Goal: Task Accomplishment & Management: Complete application form

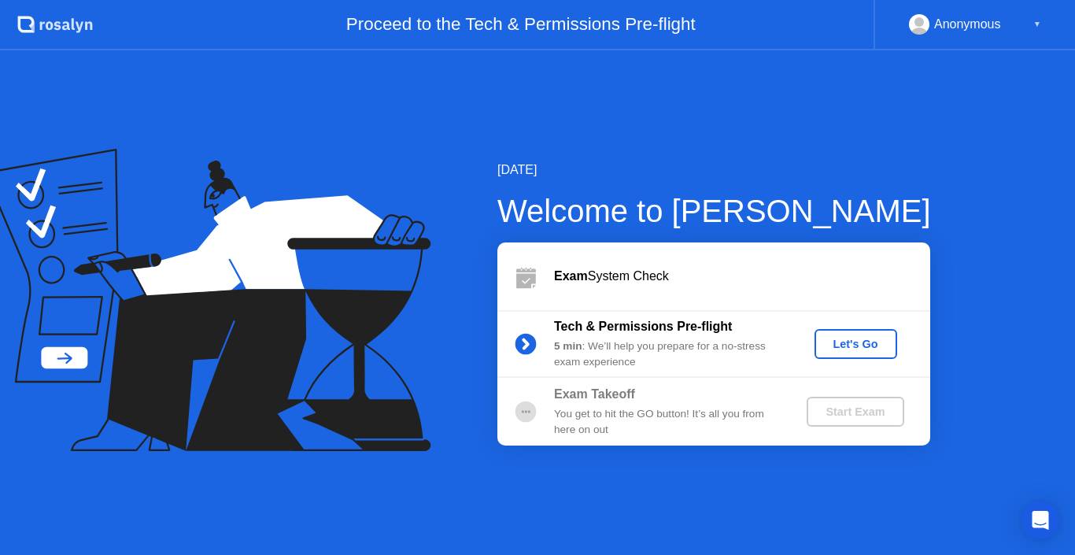
click at [874, 348] on div "Let's Go" at bounding box center [856, 344] width 70 height 13
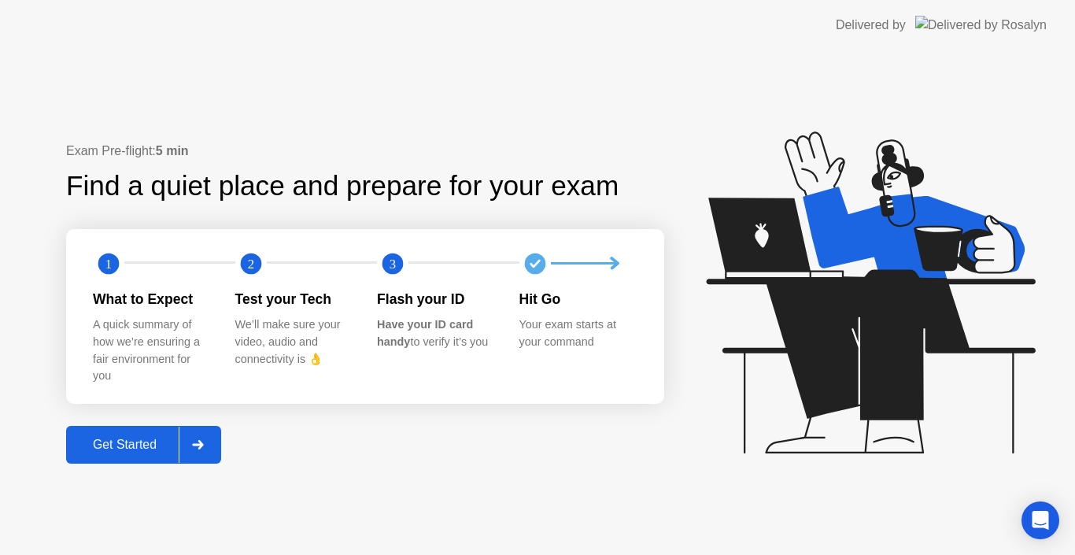
click at [116, 452] on div "Get Started" at bounding box center [125, 445] width 108 height 14
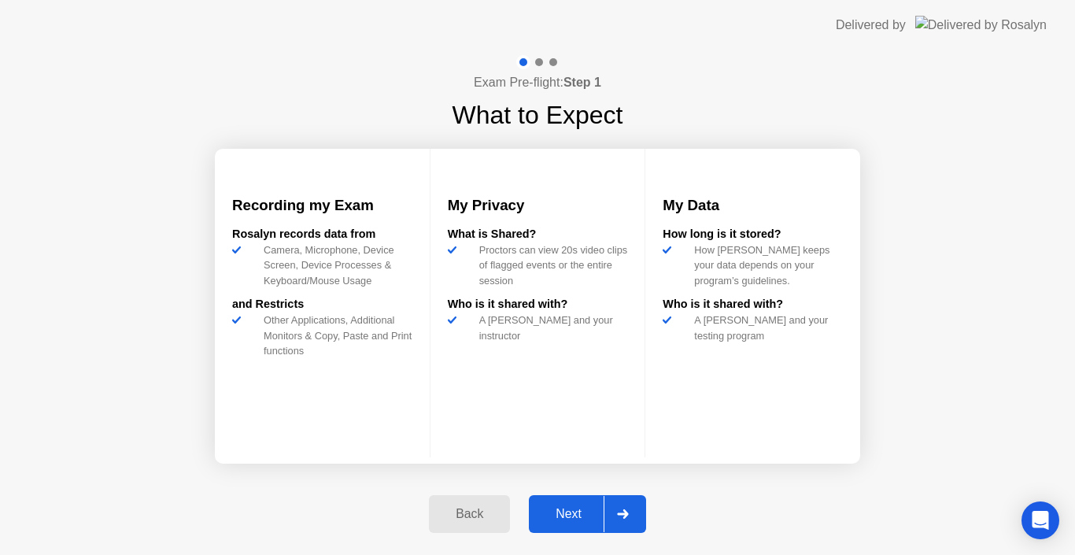
click at [575, 523] on button "Next" at bounding box center [587, 514] width 117 height 38
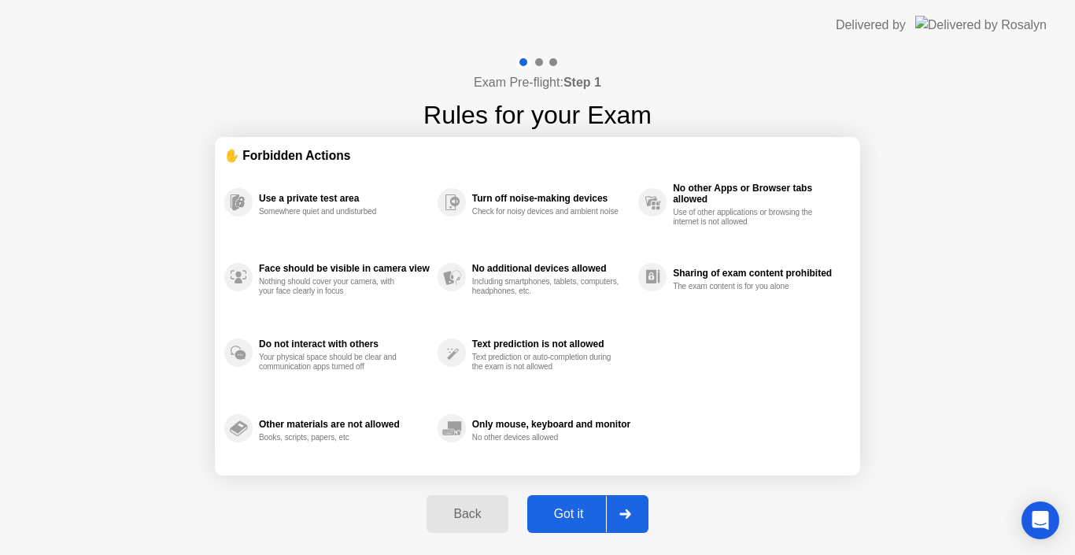
click at [764, 545] on div "Exam Pre-flight: Step 1 Rules for your Exam ✋ Forbidden Actions Use a private t…" at bounding box center [537, 302] width 1075 height 505
click at [573, 519] on div "Got it" at bounding box center [569, 514] width 74 height 14
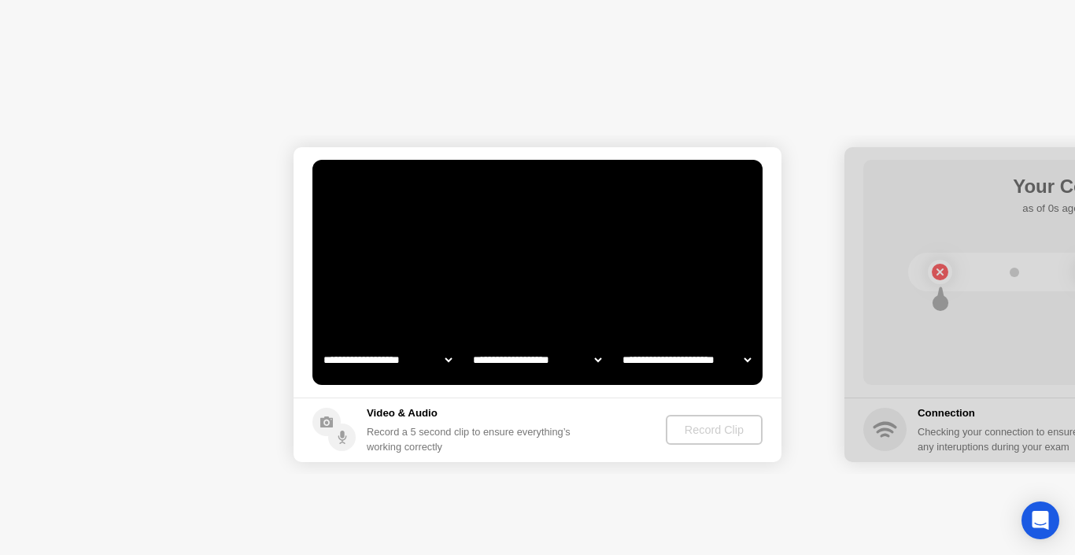
select select "**********"
select select "*******"
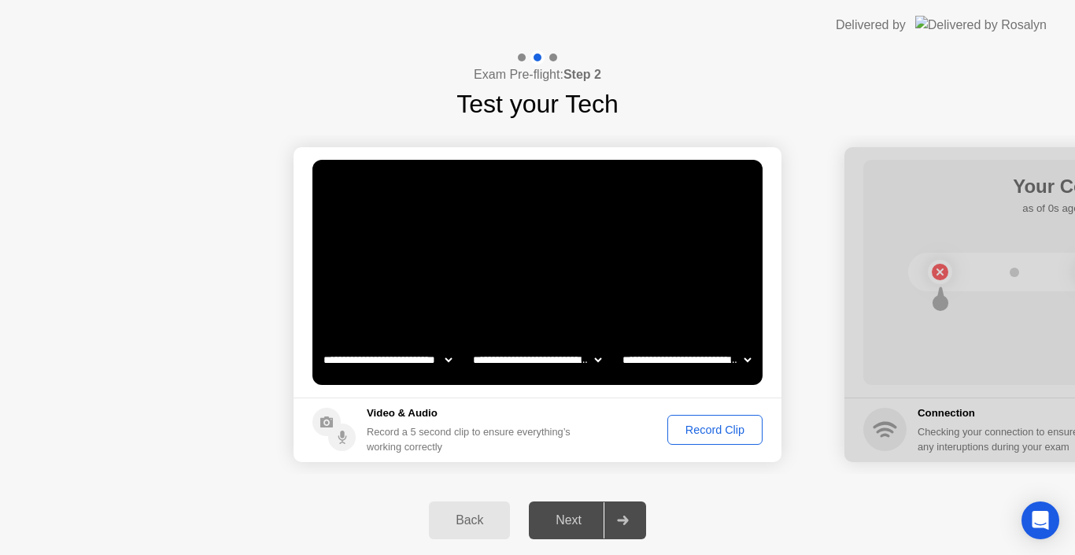
click at [713, 430] on div "Record Clip" at bounding box center [715, 429] width 84 height 13
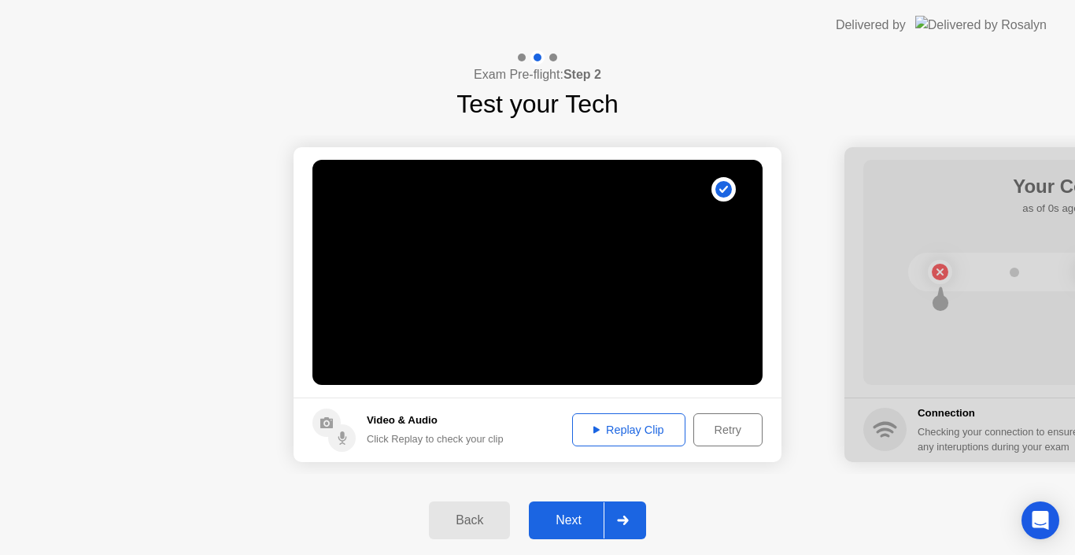
click at [629, 430] on div "Replay Clip" at bounding box center [629, 429] width 102 height 13
click at [722, 428] on div "Retry" at bounding box center [728, 429] width 58 height 13
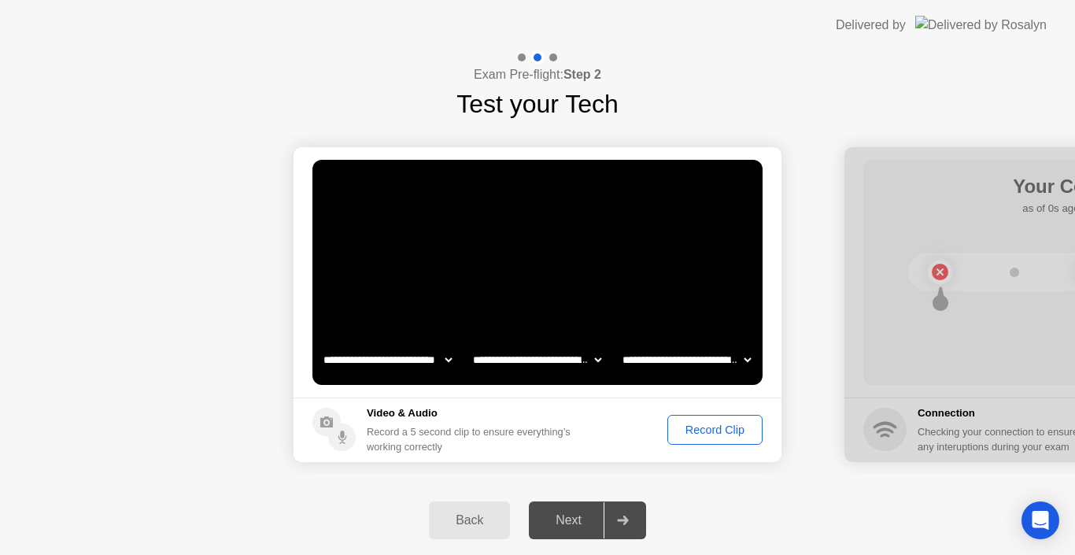
click at [700, 428] on div "Record Clip" at bounding box center [715, 429] width 84 height 13
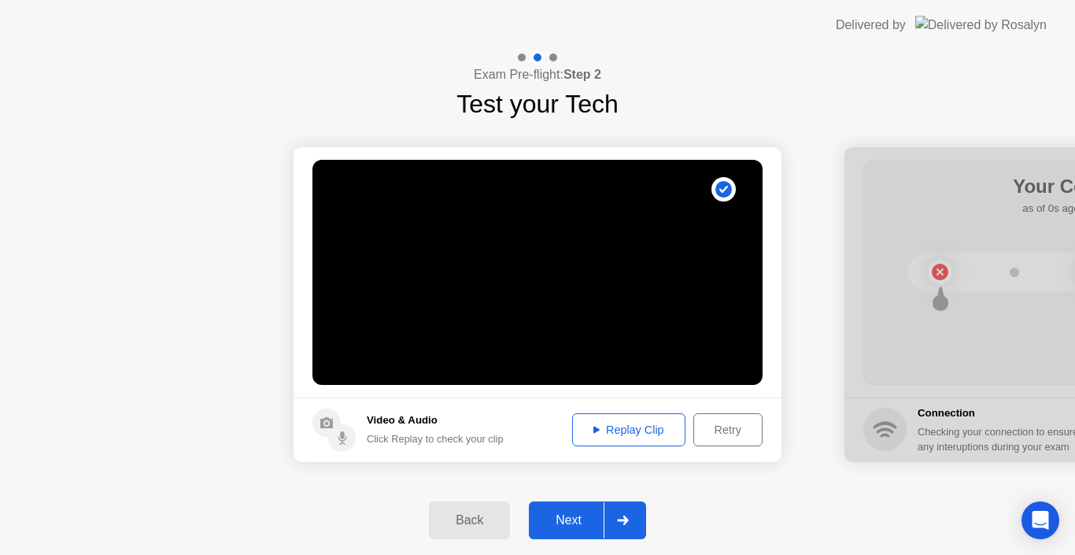
click at [639, 424] on div "Replay Clip" at bounding box center [629, 429] width 102 height 13
click at [579, 514] on div "Next" at bounding box center [569, 520] width 70 height 14
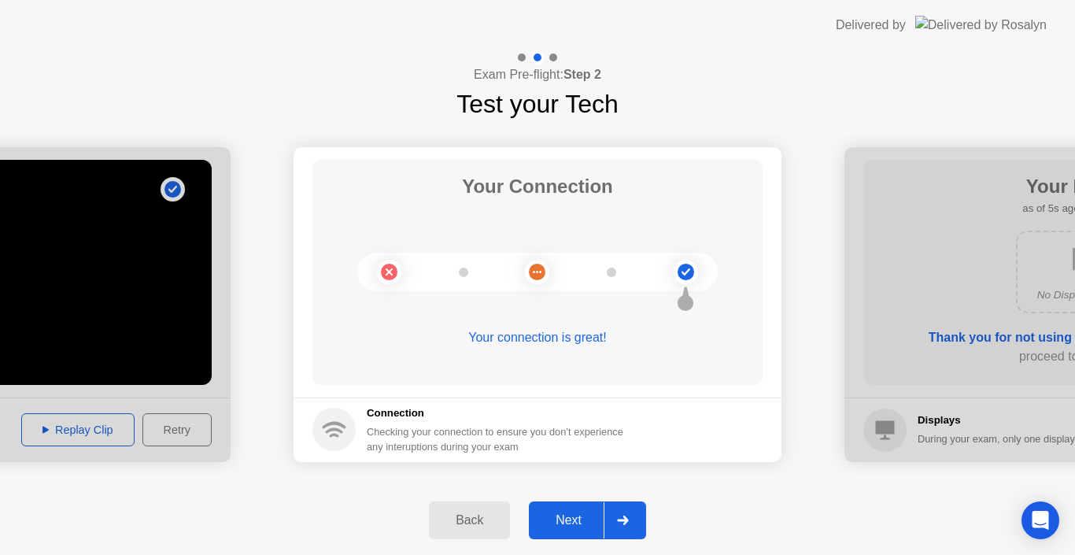
click at [579, 521] on div "Next" at bounding box center [569, 520] width 70 height 14
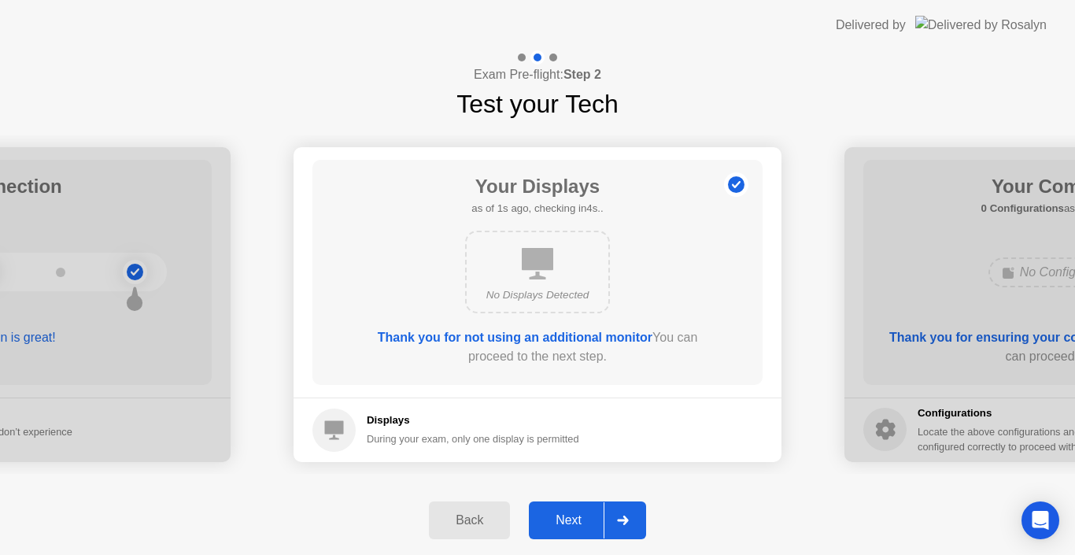
click at [561, 523] on div "Next" at bounding box center [569, 520] width 70 height 14
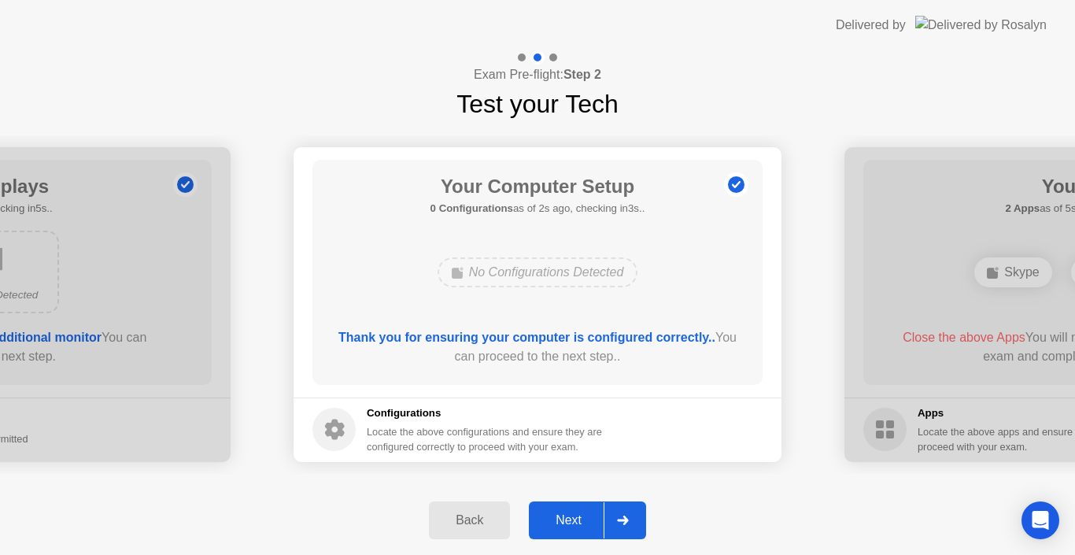
click at [570, 518] on div "Next" at bounding box center [569, 520] width 70 height 14
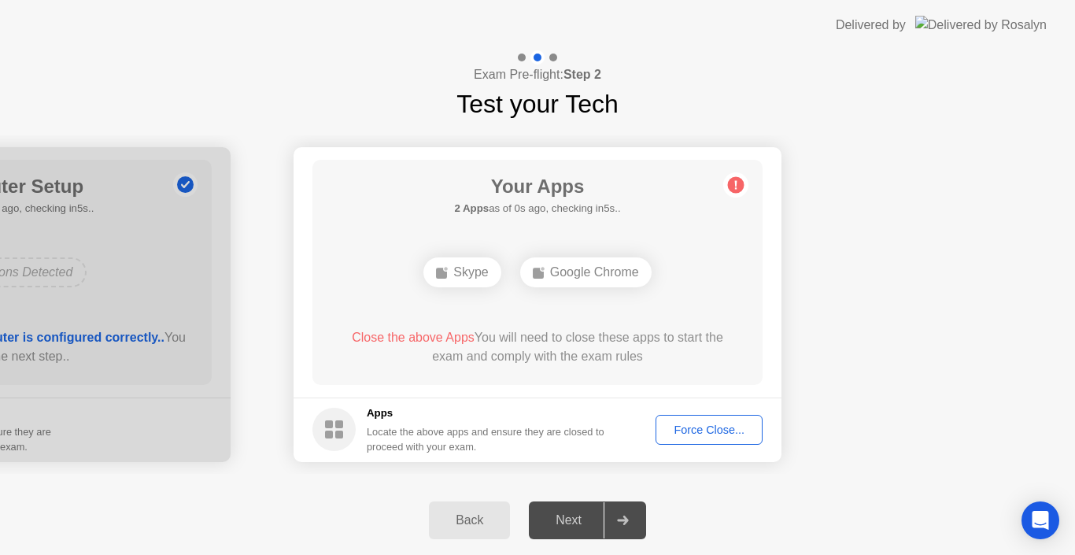
click at [592, 521] on div "Next" at bounding box center [569, 520] width 70 height 14
click at [706, 433] on div "Force Close..." at bounding box center [709, 429] width 96 height 13
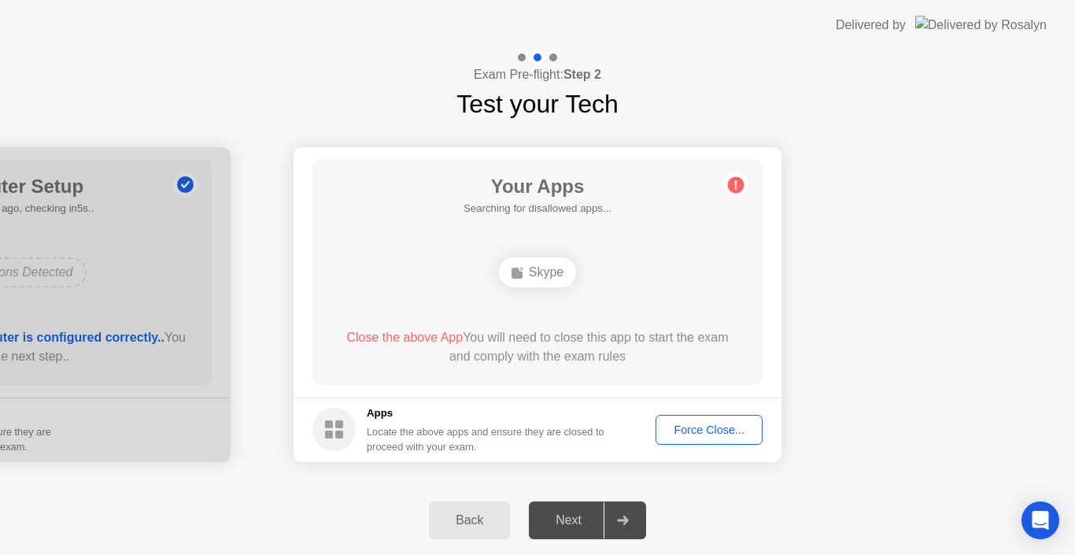
click at [716, 427] on div "Force Close..." at bounding box center [709, 429] width 96 height 13
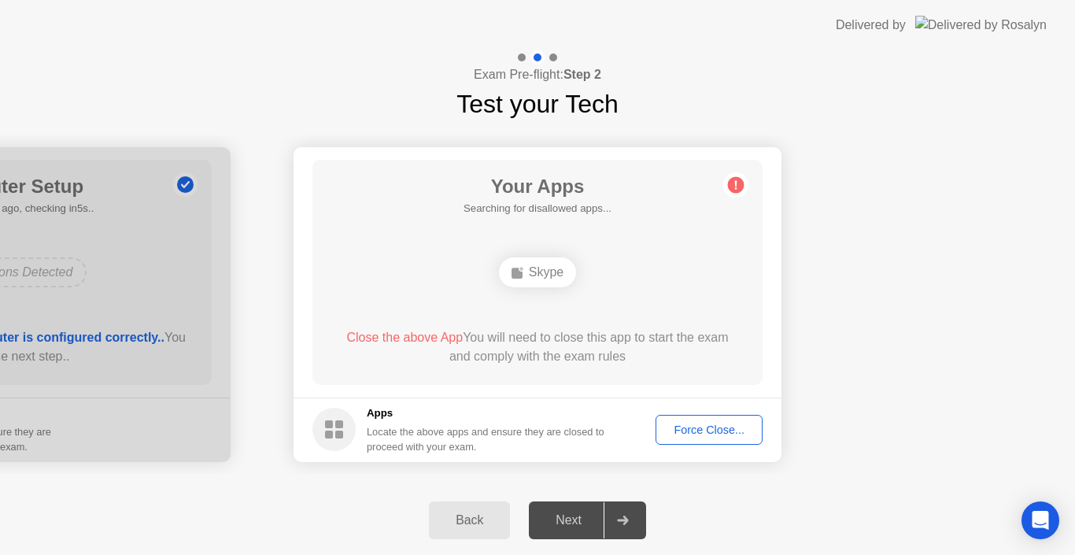
click at [656, 285] on div "Skype" at bounding box center [537, 272] width 361 height 43
click at [683, 426] on div "Force Close..." at bounding box center [709, 429] width 96 height 13
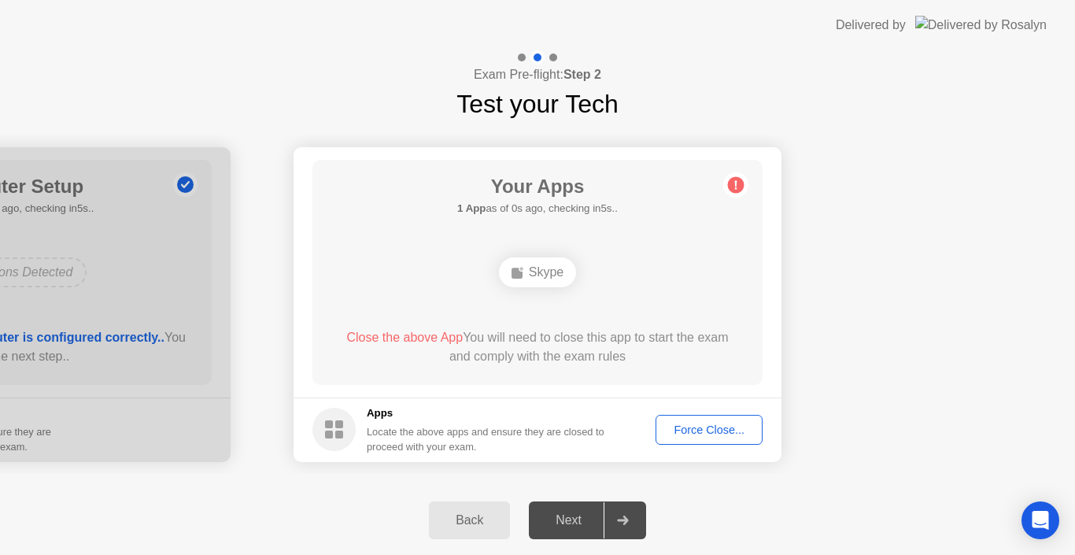
click at [416, 338] on span "Close the above App" at bounding box center [404, 337] width 116 height 13
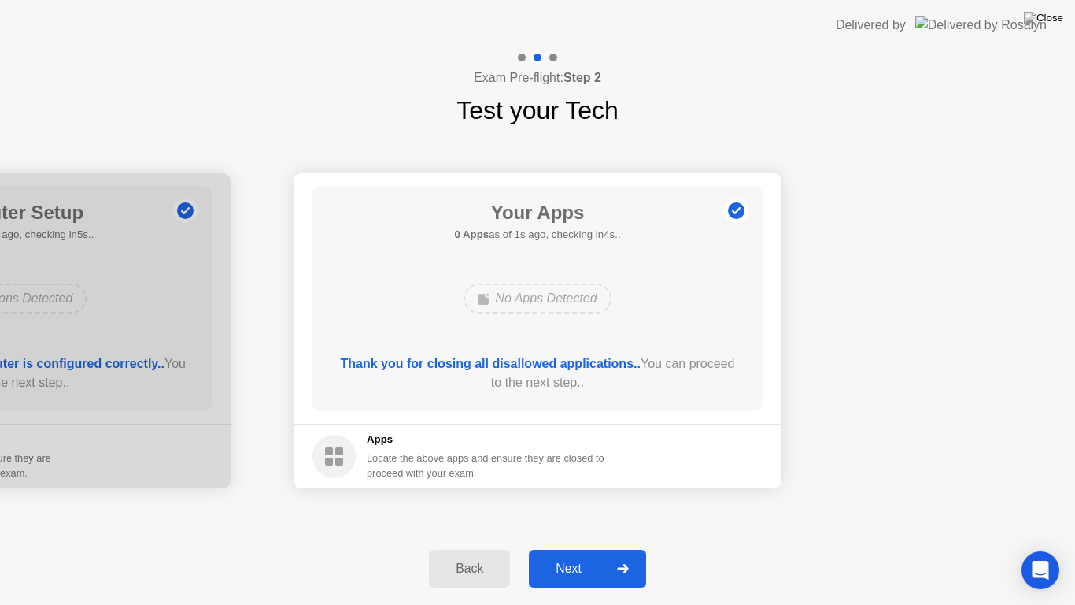
click at [734, 439] on footer "Apps Locate the above apps and ensure they are closed to proceed with your exam." at bounding box center [538, 455] width 488 height 65
click at [576, 554] on div "Next" at bounding box center [569, 568] width 70 height 14
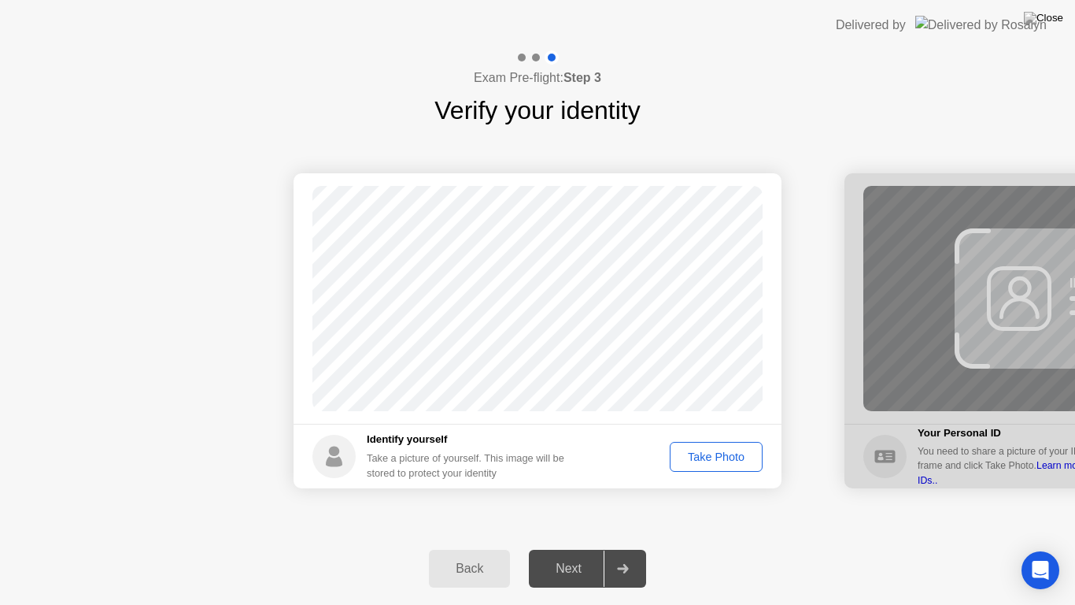
click at [703, 454] on div "Take Photo" at bounding box center [716, 456] width 82 height 13
click at [559, 554] on div "Next" at bounding box center [569, 568] width 70 height 14
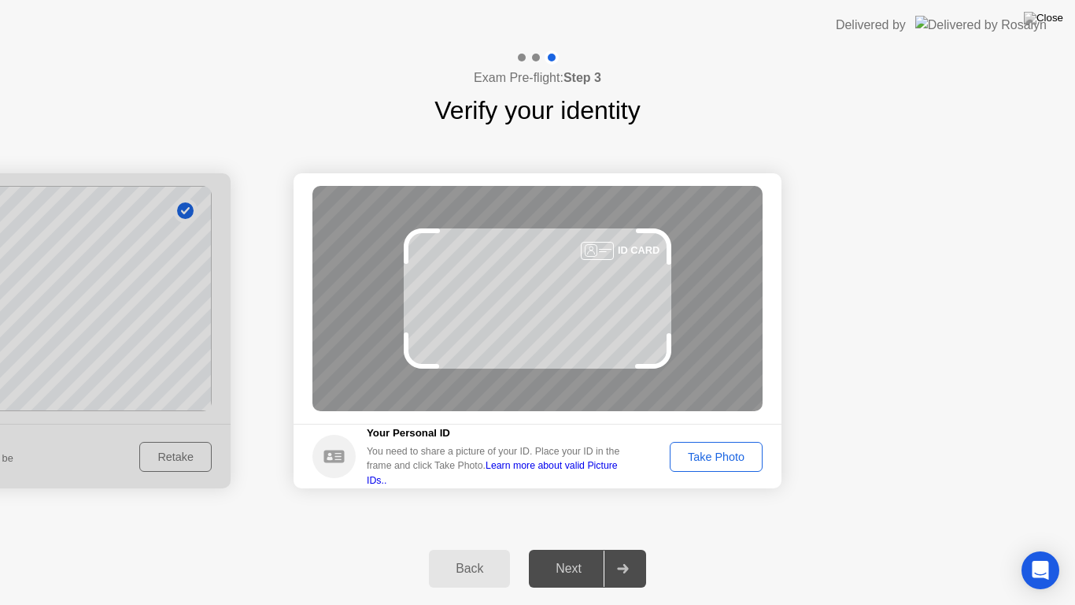
click at [707, 458] on div "Take Photo" at bounding box center [716, 456] width 82 height 13
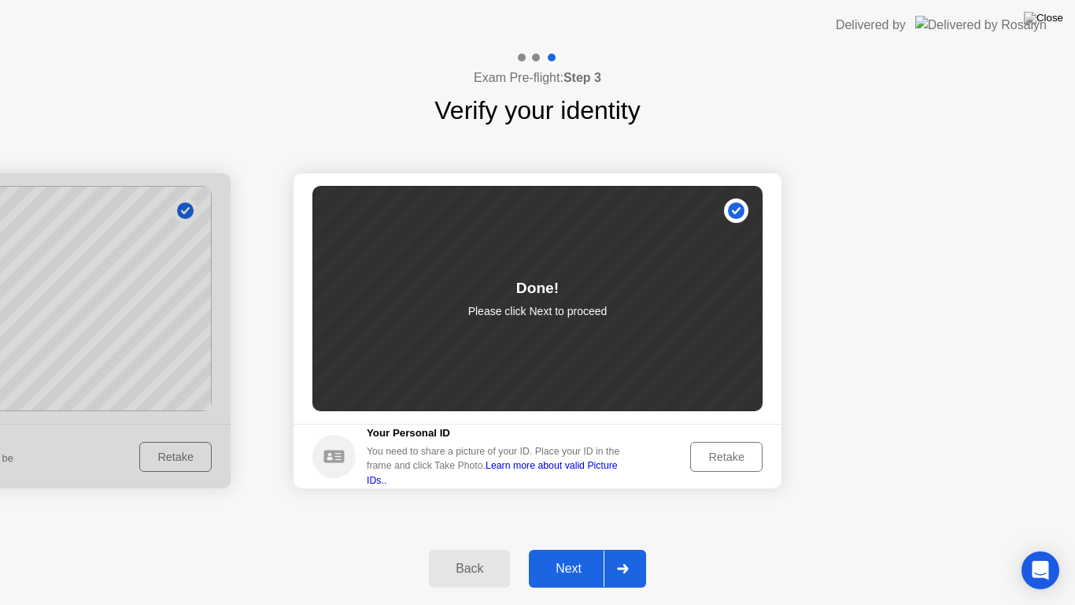
click at [586, 472] on link "Learn more about valid Picture IDs.." at bounding box center [492, 472] width 251 height 25
click at [587, 554] on div "Next" at bounding box center [569, 568] width 70 height 14
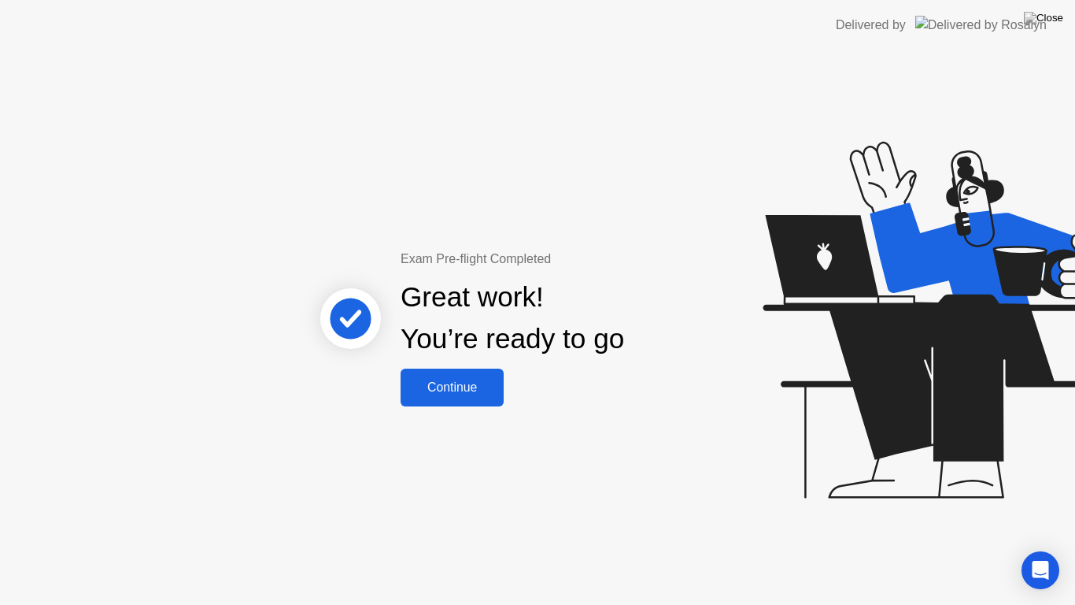
click at [455, 383] on div "Continue" at bounding box center [452, 387] width 94 height 14
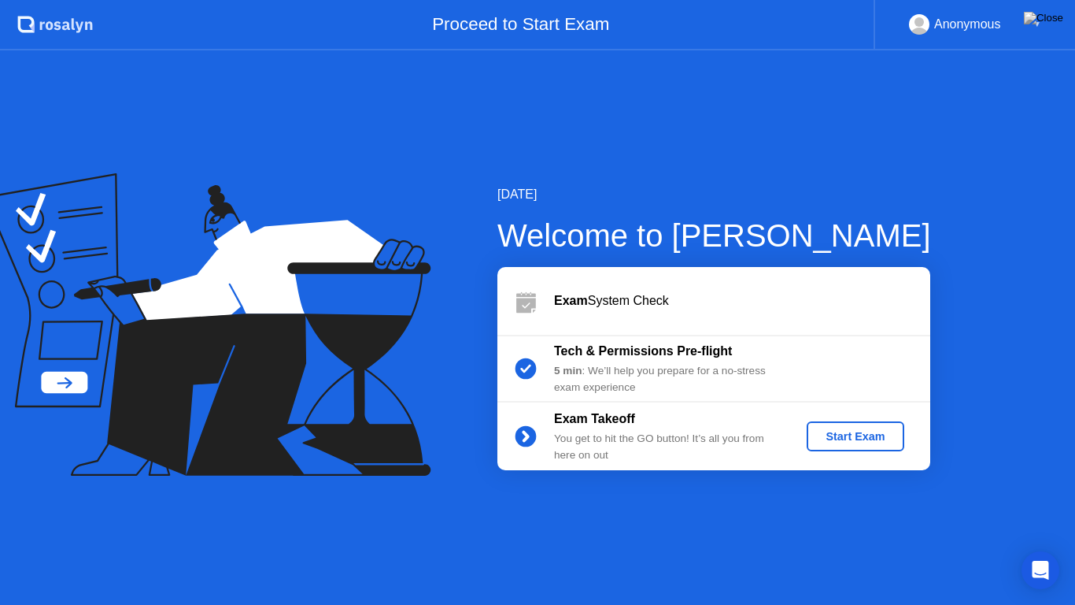
click at [845, 442] on div "Start Exam" at bounding box center [855, 436] width 84 height 13
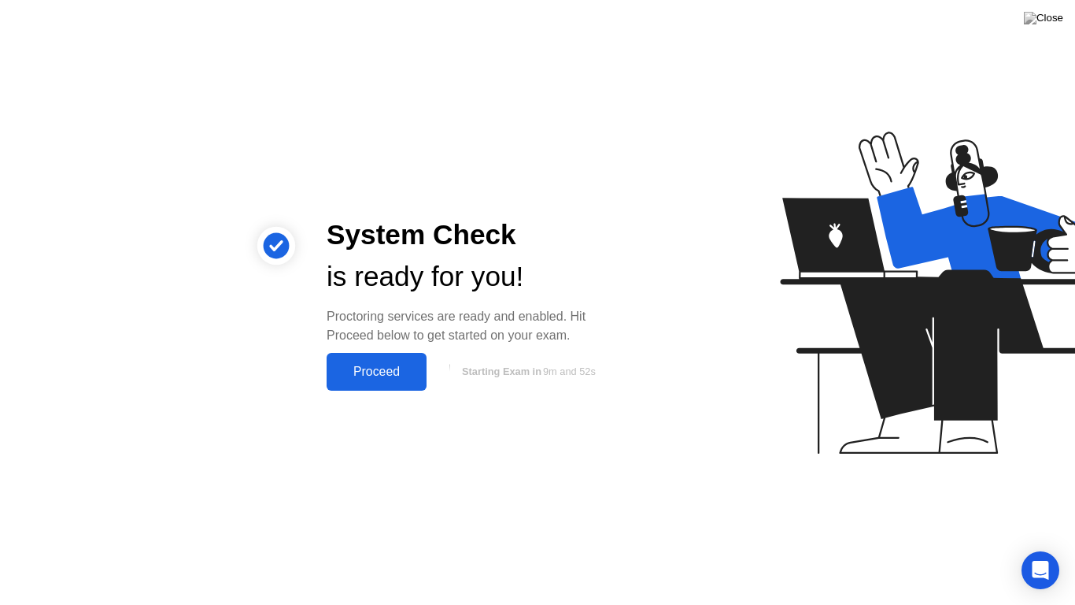
click at [395, 372] on div "Proceed" at bounding box center [376, 371] width 91 height 14
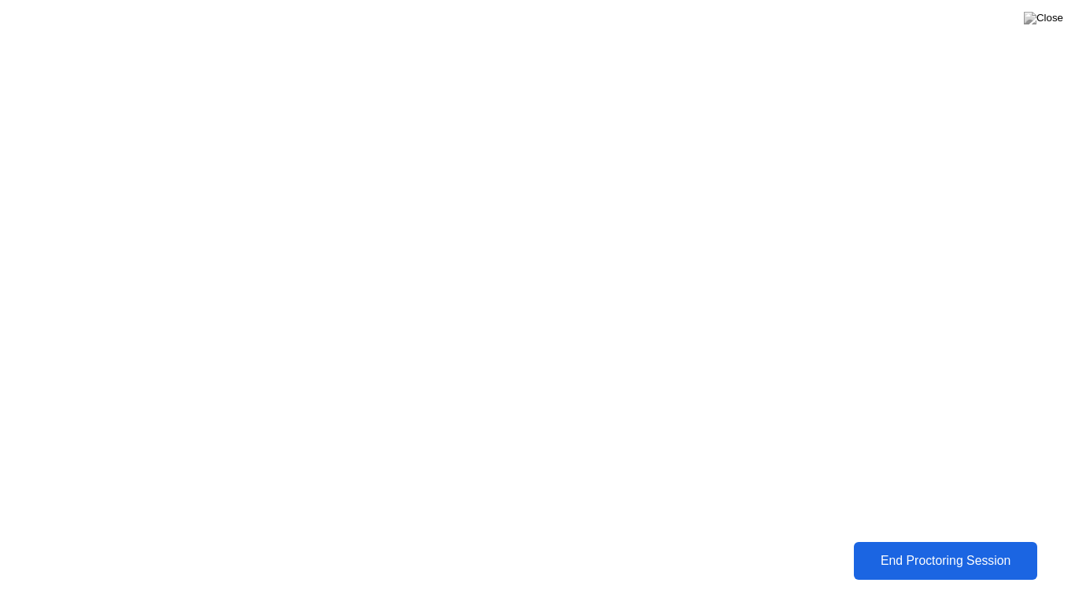
click at [959, 554] on div "End Proctoring Session" at bounding box center [945, 561] width 191 height 16
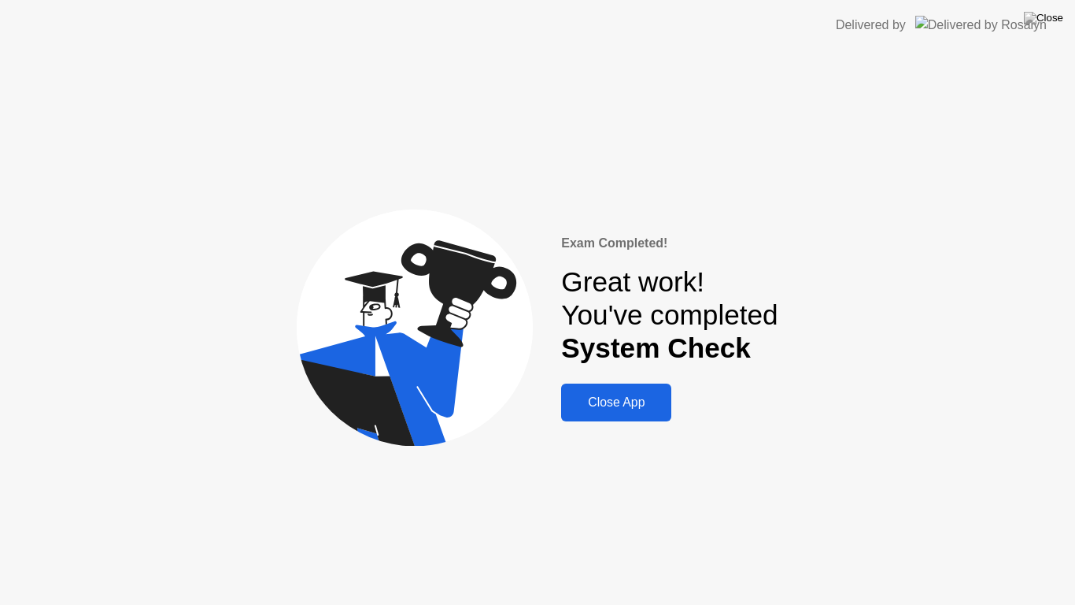
click at [633, 408] on div "Close App" at bounding box center [616, 402] width 101 height 14
